Goal: Information Seeking & Learning: Learn about a topic

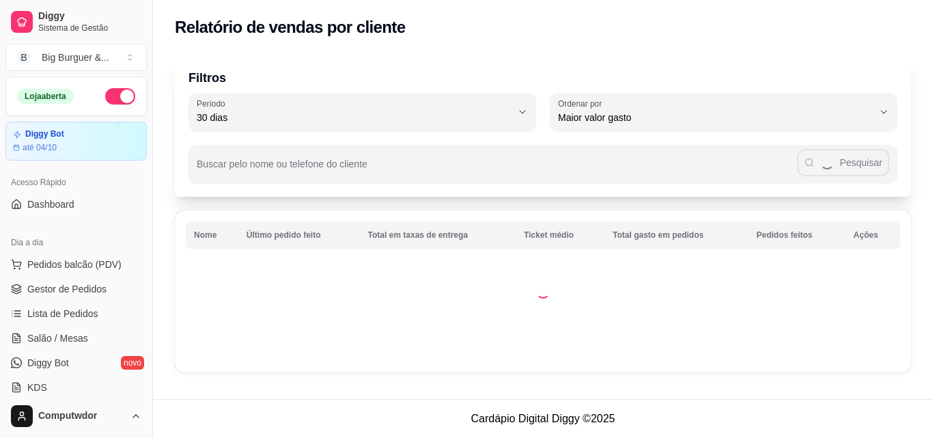
select select "30"
select select "HIGHEST_TOTAL_SPENT_WITH_ORDERS"
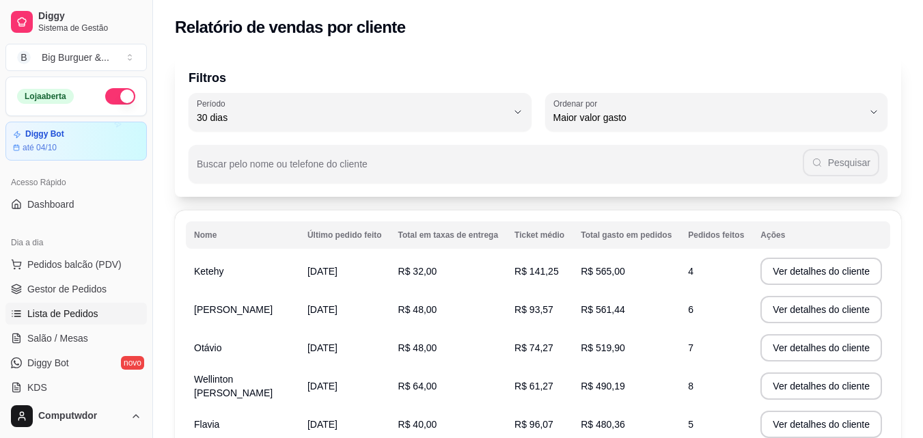
click at [76, 313] on span "Lista de Pedidos" at bounding box center [62, 314] width 71 height 14
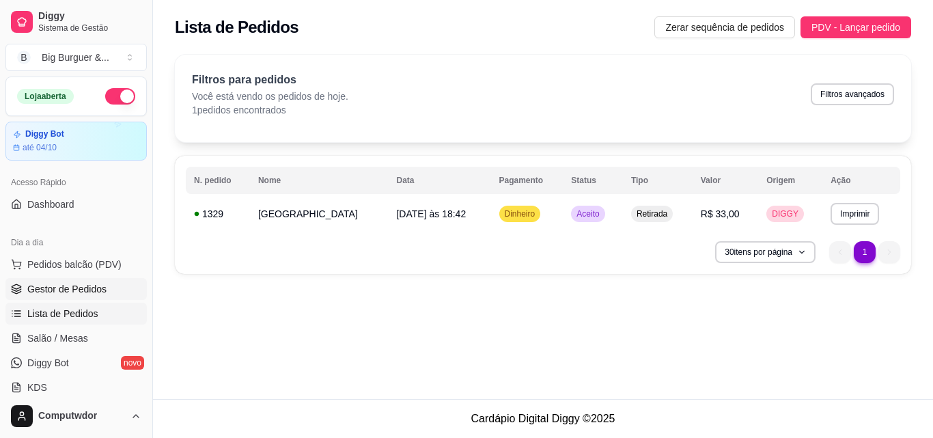
click at [70, 291] on span "Gestor de Pedidos" at bounding box center [66, 289] width 79 height 14
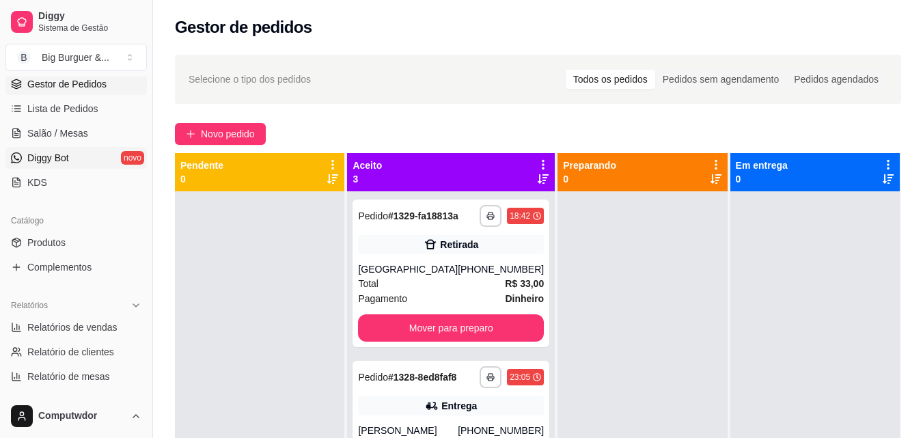
scroll to position [273, 0]
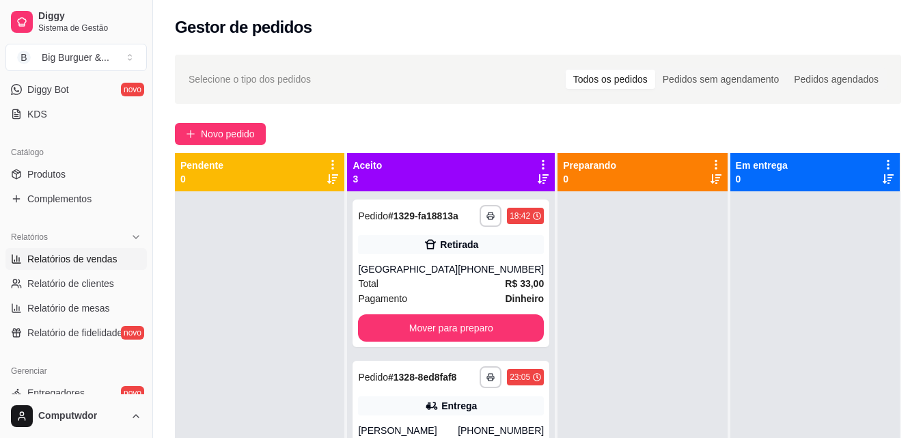
click at [104, 261] on span "Relatórios de vendas" at bounding box center [72, 259] width 90 height 14
select select "ALL"
select select "0"
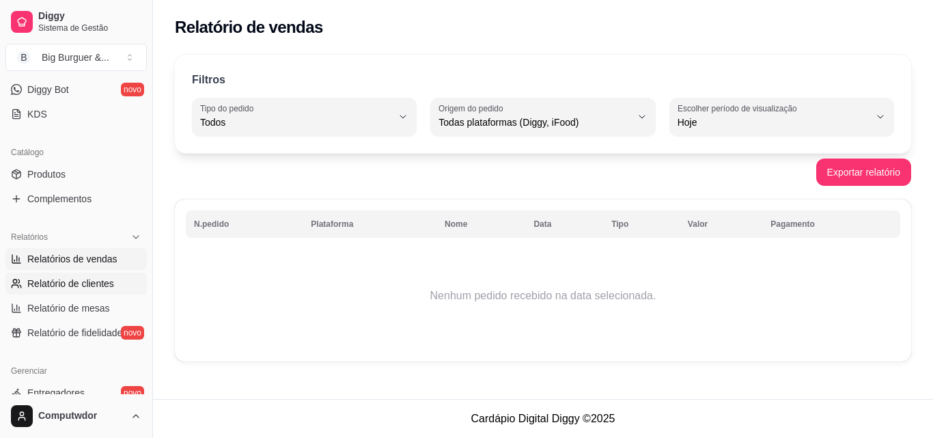
click at [103, 282] on span "Relatório de clientes" at bounding box center [70, 284] width 87 height 14
select select "30"
select select "HIGHEST_TOTAL_SPENT_WITH_ORDERS"
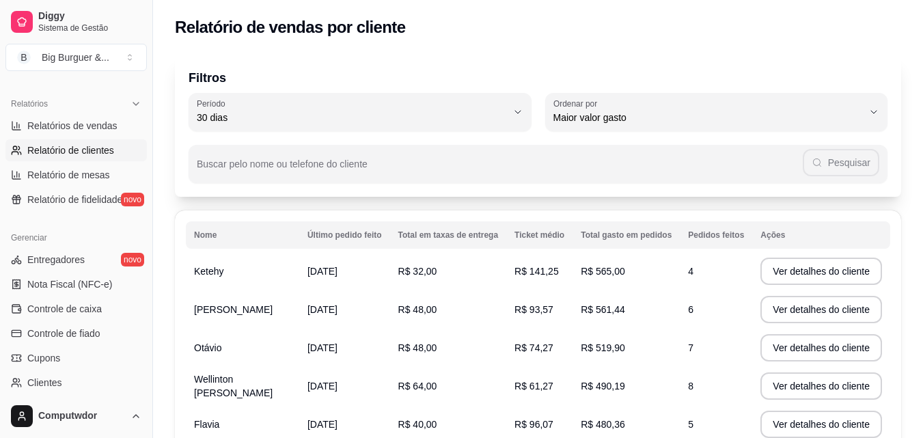
scroll to position [410, 0]
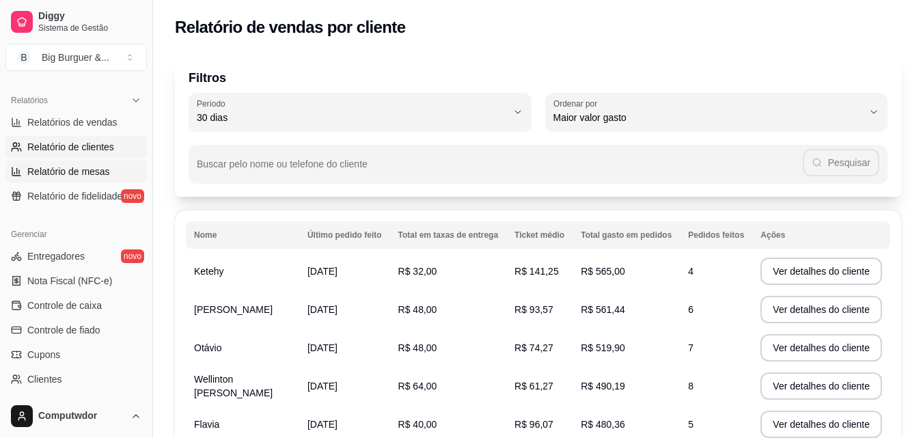
click at [94, 173] on span "Relatório de mesas" at bounding box center [68, 172] width 83 height 14
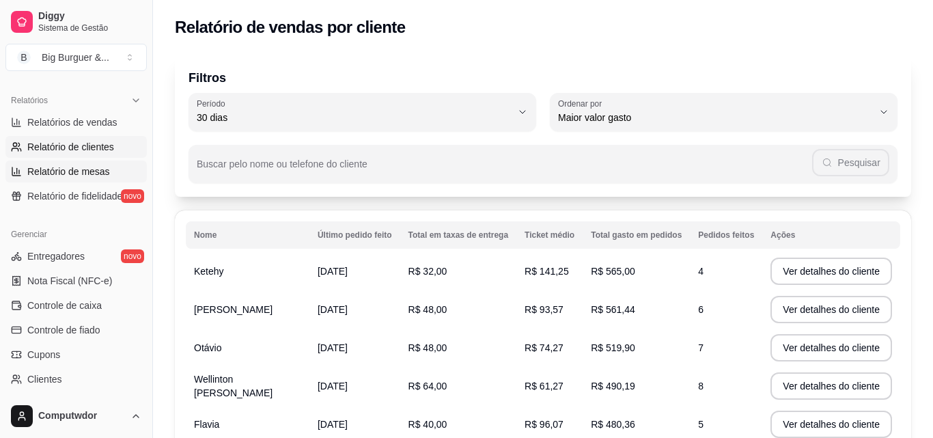
select select "TOTAL_OF_ORDERS"
select select "7"
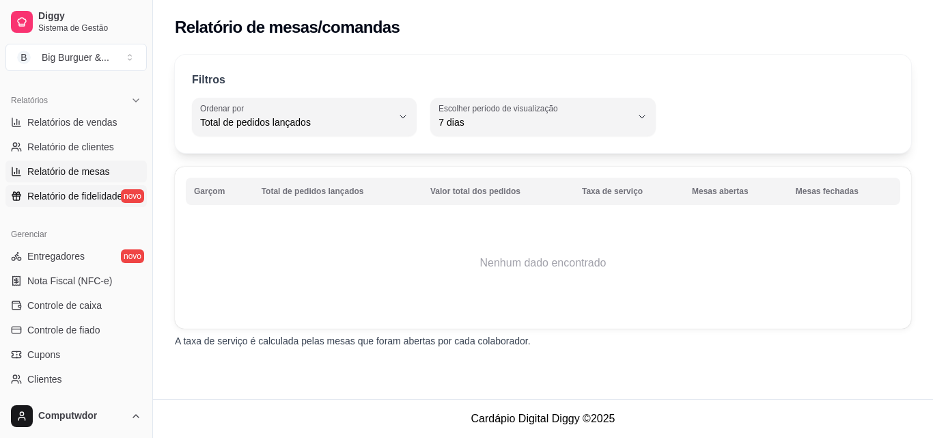
click at [68, 197] on span "Relatório de fidelidade" at bounding box center [74, 196] width 95 height 14
click at [75, 195] on span "Relatório de fidelidade" at bounding box center [74, 196] width 95 height 14
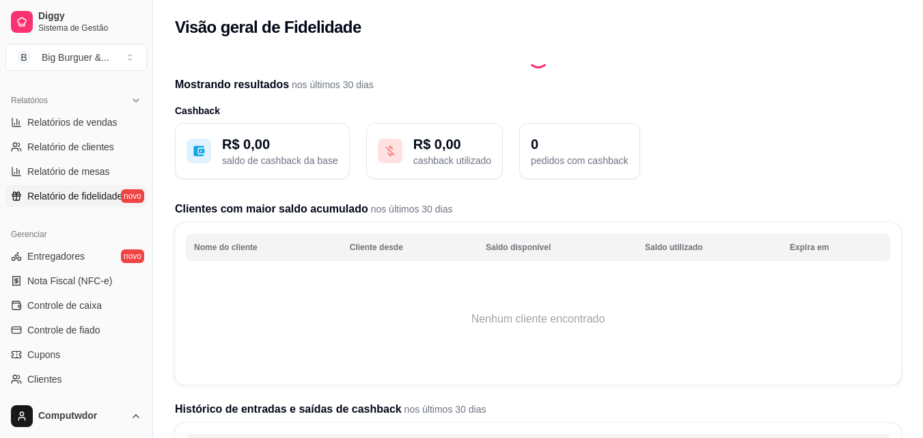
scroll to position [341, 0]
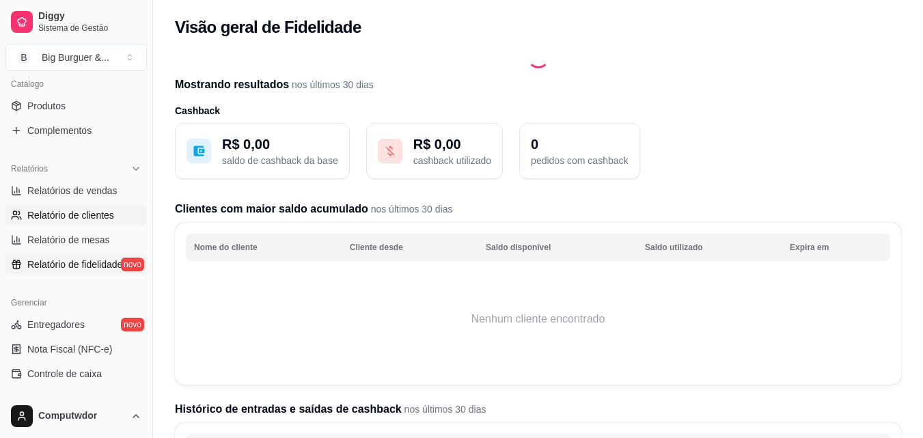
click at [90, 217] on span "Relatório de clientes" at bounding box center [70, 215] width 87 height 14
select select "30"
select select "HIGHEST_TOTAL_SPENT_WITH_ORDERS"
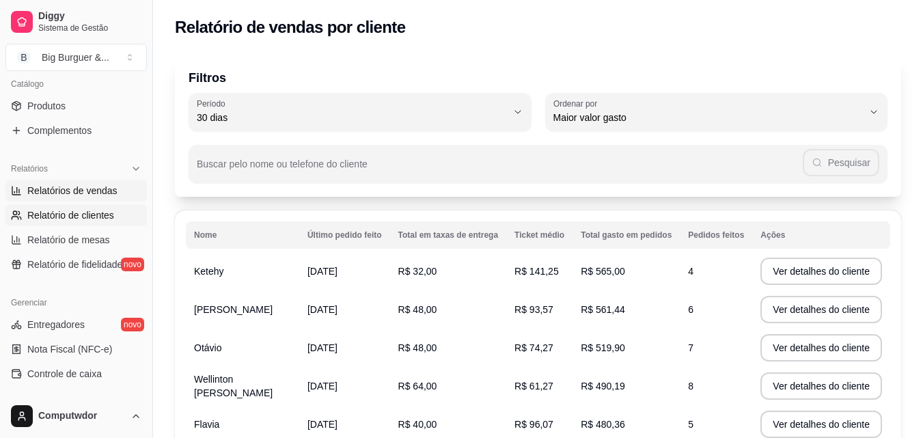
click at [74, 191] on span "Relatórios de vendas" at bounding box center [72, 191] width 90 height 14
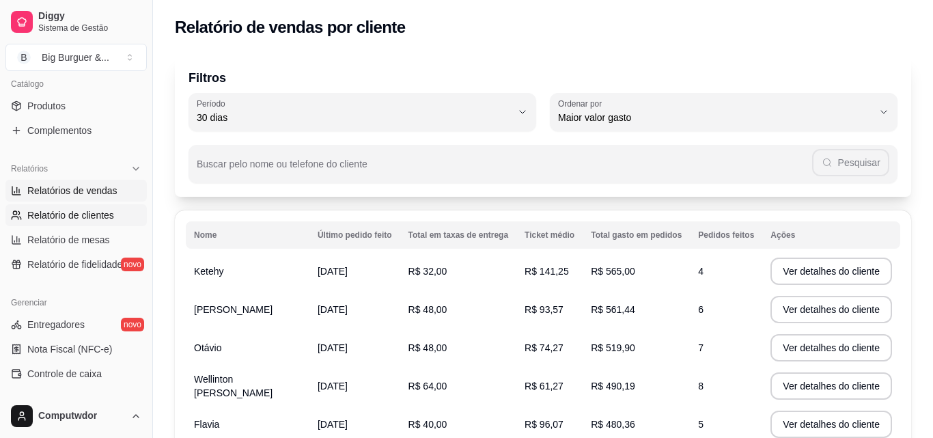
select select "ALL"
select select "0"
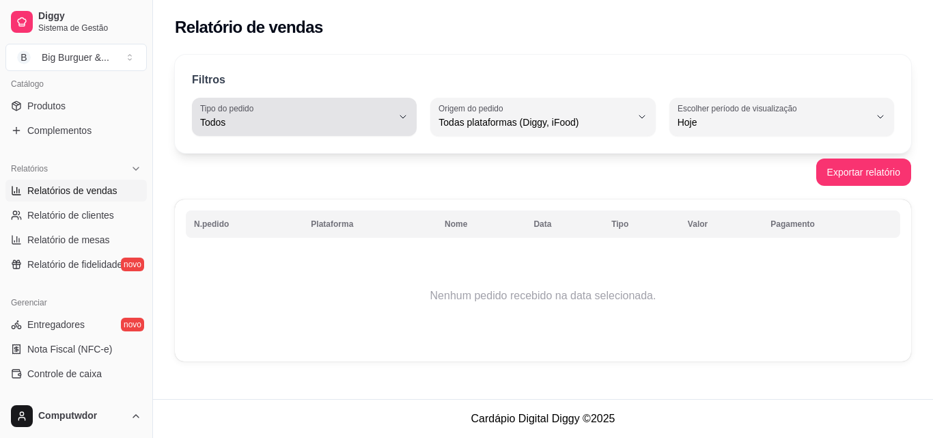
click at [328, 117] on span "Todos" at bounding box center [296, 122] width 192 height 14
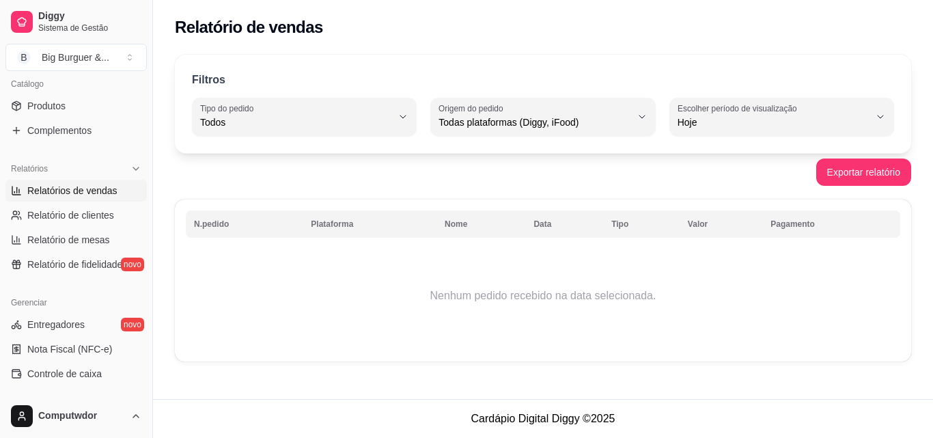
click at [415, 69] on div "Filtros ALL Tipo do pedido Todos Entrega Retirada Mesa Consumo local Tipo do pe…" at bounding box center [543, 104] width 736 height 98
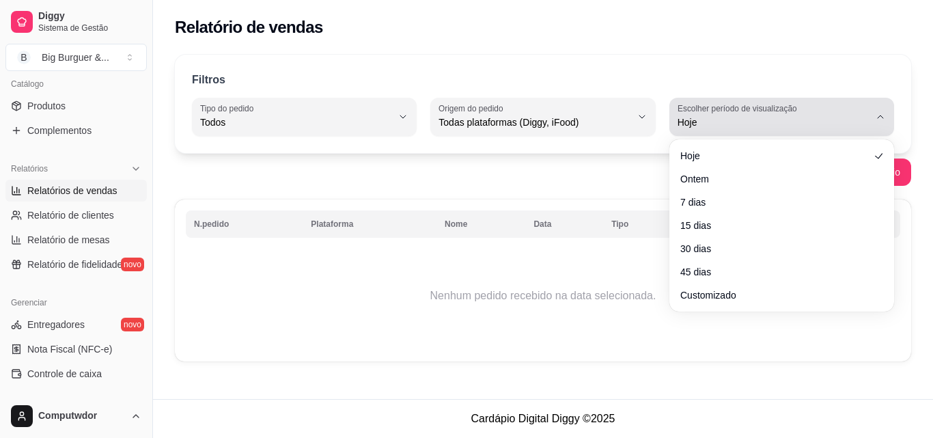
click at [776, 115] on div "Hoje" at bounding box center [773, 116] width 192 height 27
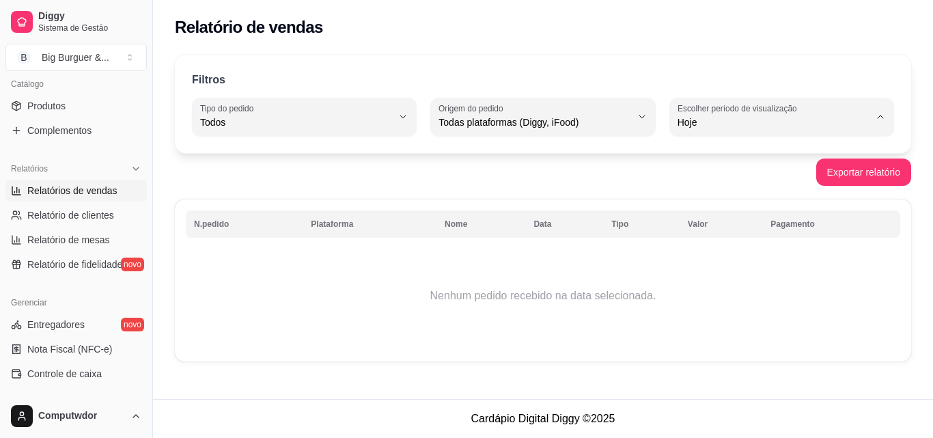
click at [730, 176] on span "Ontem" at bounding box center [775, 177] width 182 height 13
type input "1"
select select "1"
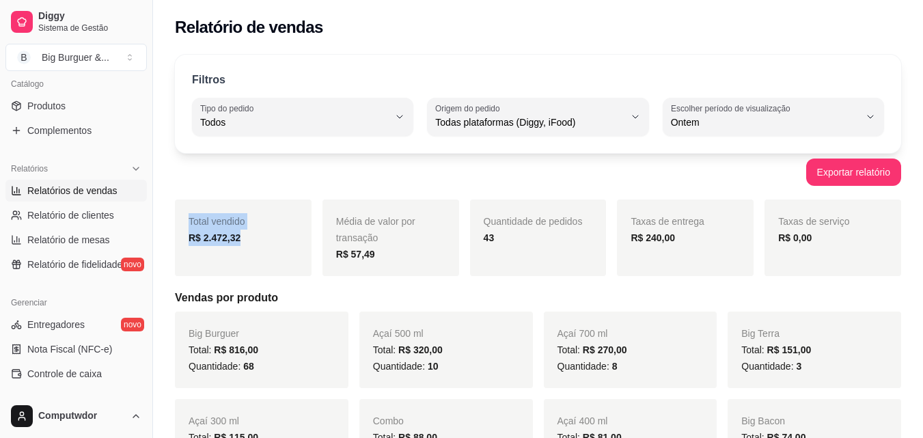
drag, startPoint x: 186, startPoint y: 217, endPoint x: 249, endPoint y: 243, distance: 68.6
click at [249, 243] on div "Total vendido R$ 2.472,32" at bounding box center [243, 237] width 137 height 76
click at [256, 184] on div "Exportar relatório" at bounding box center [538, 171] width 726 height 27
